Goal: Transaction & Acquisition: Purchase product/service

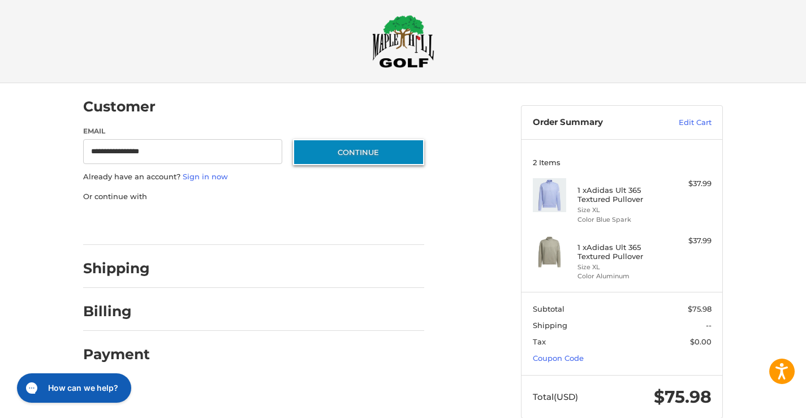
type input "**********"
click at [371, 144] on button "Continue" at bounding box center [358, 152] width 131 height 26
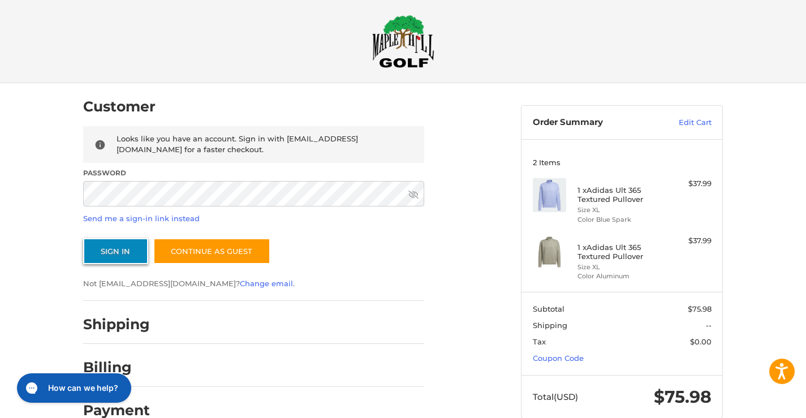
click at [128, 248] on button "Sign In" at bounding box center [115, 251] width 65 height 26
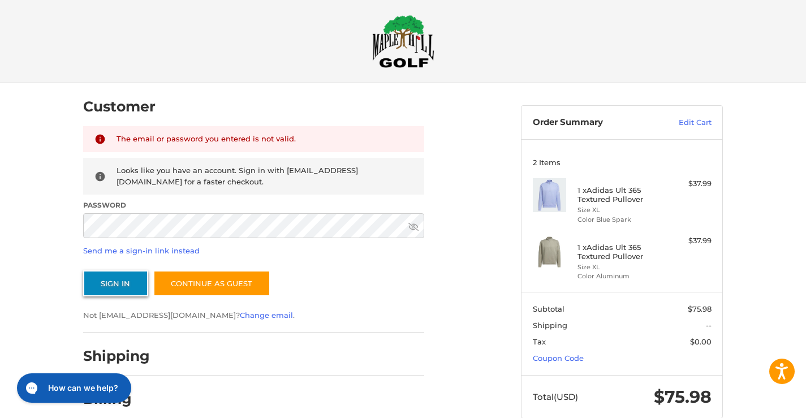
click at [108, 284] on button "Sign In" at bounding box center [115, 283] width 65 height 26
click at [167, 252] on link "Send me a sign-in link instead" at bounding box center [141, 250] width 117 height 9
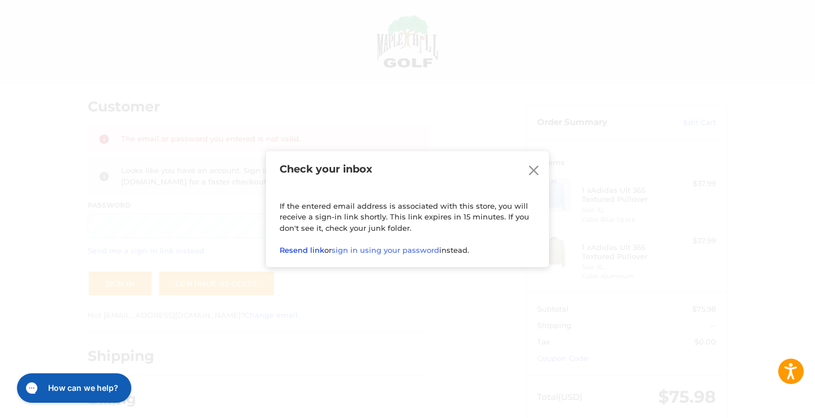
click at [303, 252] on link "Resend link" at bounding box center [302, 250] width 45 height 9
